Goal: Transaction & Acquisition: Download file/media

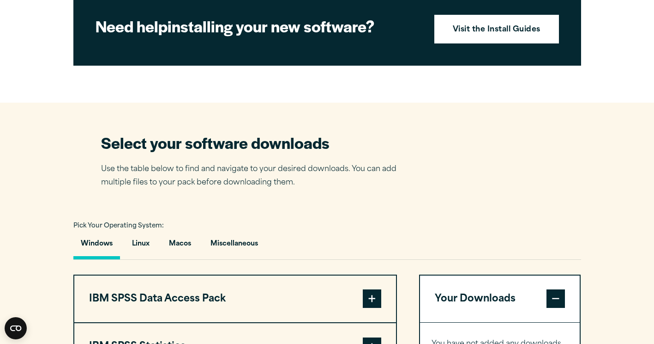
scroll to position [482, 0]
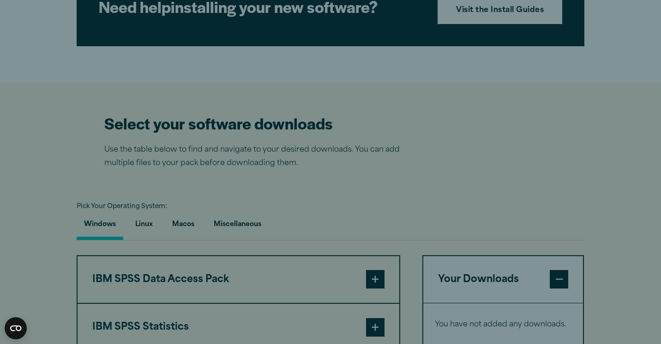
drag, startPoint x: 661, startPoint y: 175, endPoint x: 663, endPoint y: 201, distance: 25.9
click at [654, 201] on html "Consent Details [#IABV2SETTINGS#] About This website uses cookies We use cookie…" at bounding box center [330, 195] width 661 height 1355
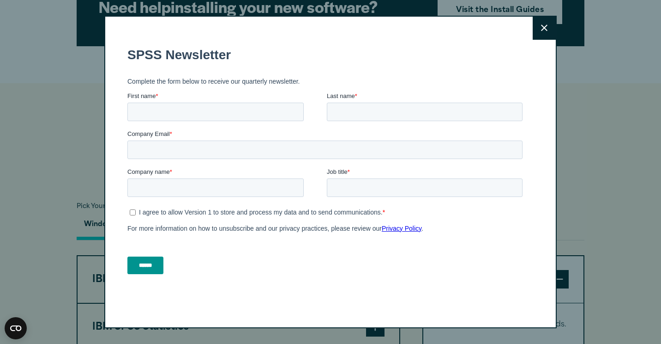
click at [537, 27] on button "Close" at bounding box center [544, 28] width 23 height 23
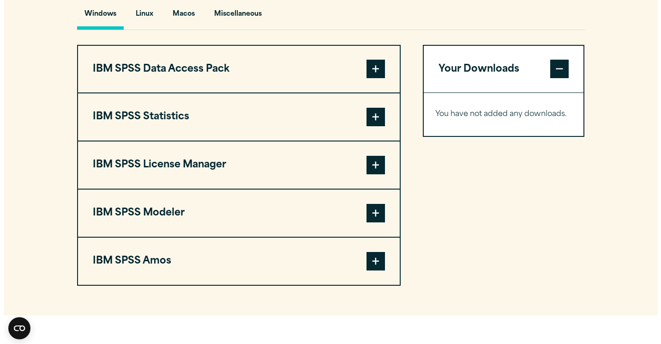
scroll to position [693, 0]
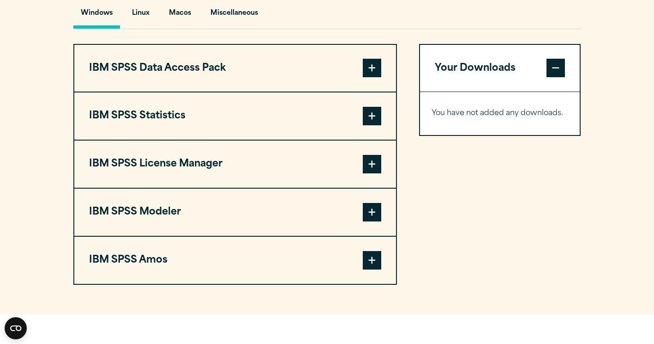
click at [383, 135] on button "IBM SPSS Statistics" at bounding box center [235, 115] width 322 height 47
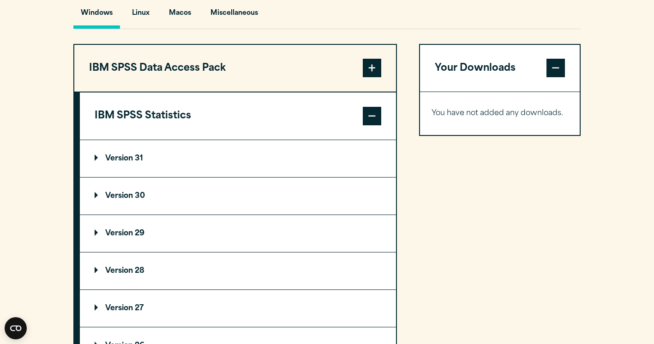
click at [124, 168] on summary "Version 31" at bounding box center [238, 158] width 316 height 37
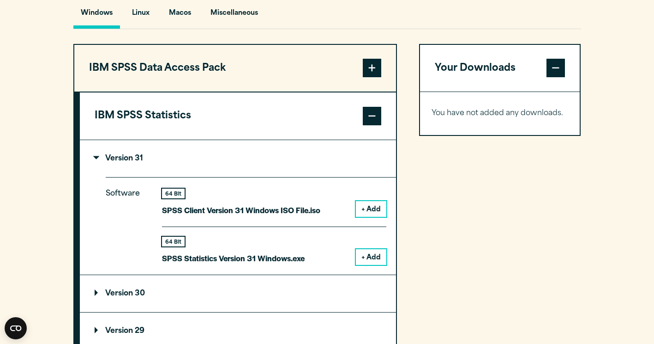
click at [381, 265] on button "+ Add" at bounding box center [371, 257] width 30 height 16
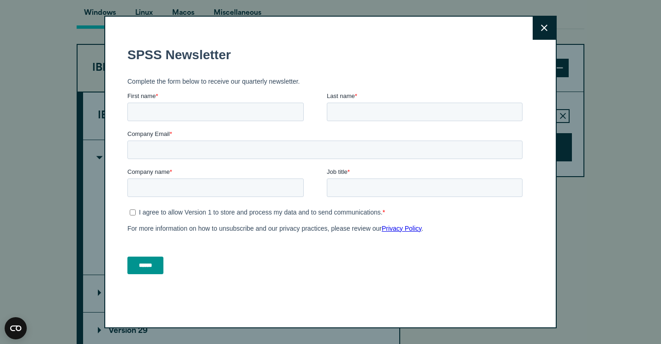
click at [544, 26] on button "Close" at bounding box center [544, 28] width 23 height 23
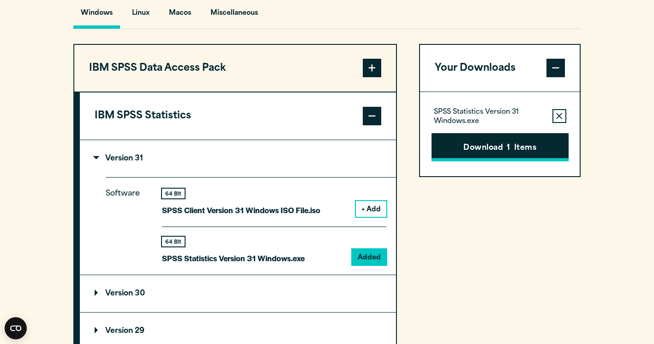
click at [513, 160] on button "Download 1 Items" at bounding box center [500, 147] width 137 height 29
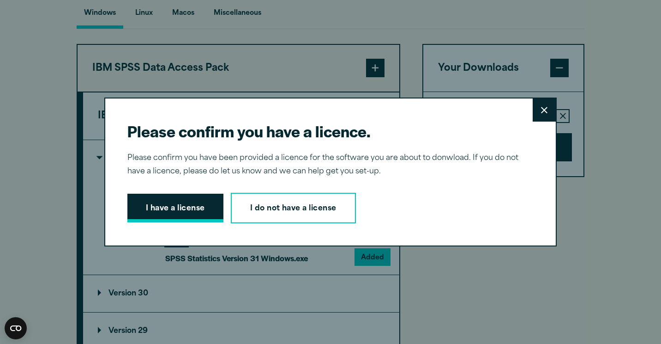
click at [165, 207] on button "I have a license" at bounding box center [175, 207] width 96 height 29
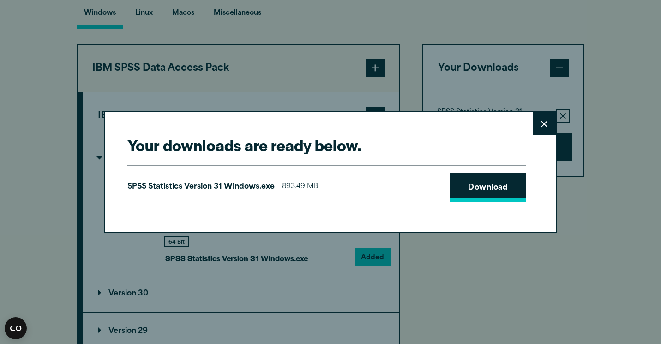
click at [467, 189] on link "Download" at bounding box center [488, 187] width 77 height 29
